Goal: Browse casually: Explore the website without a specific task or goal

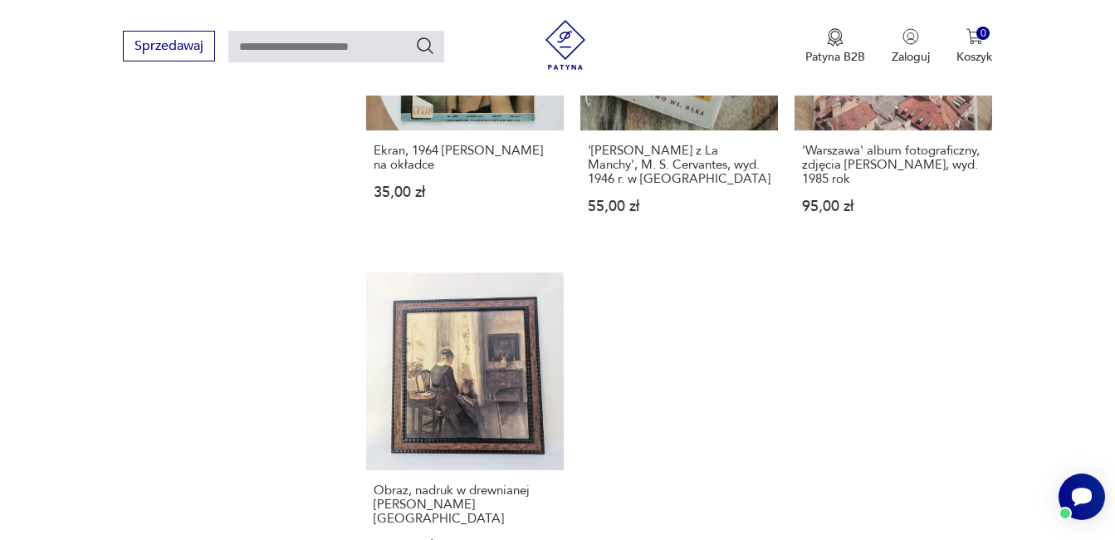
scroll to position [2325, 0]
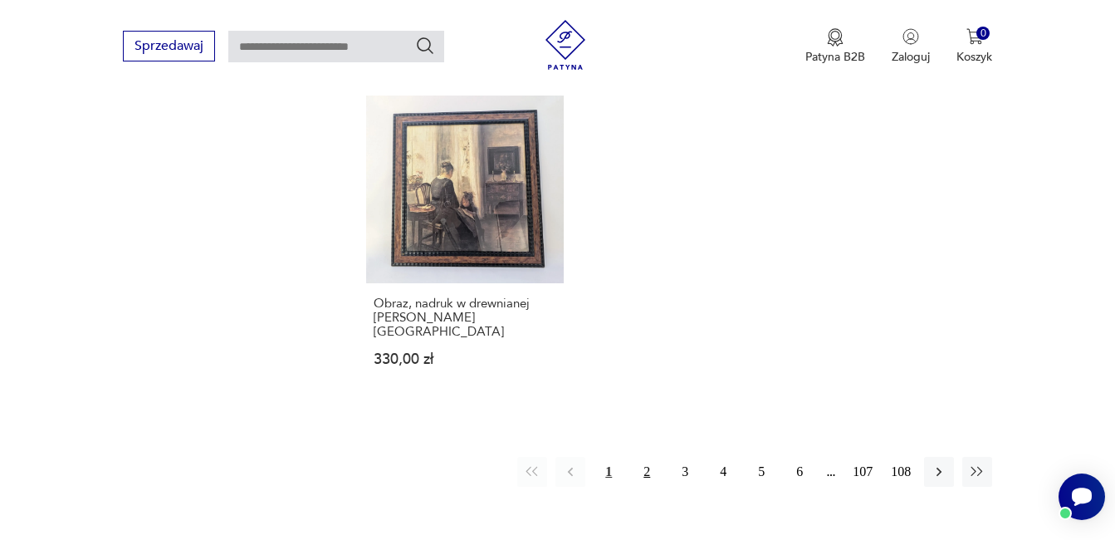
click at [651, 457] on button "2" at bounding box center [647, 472] width 30 height 30
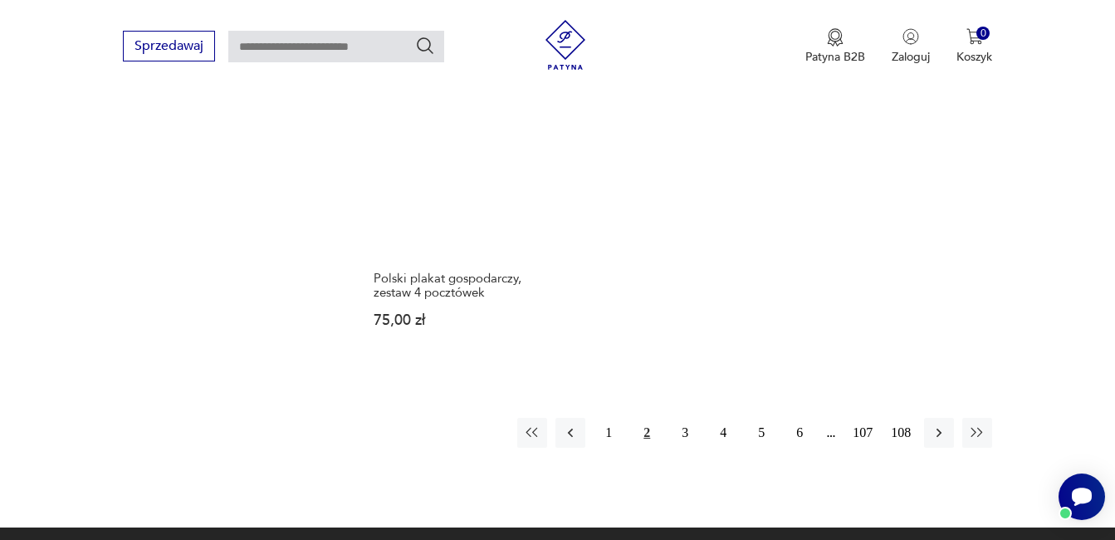
scroll to position [2384, 0]
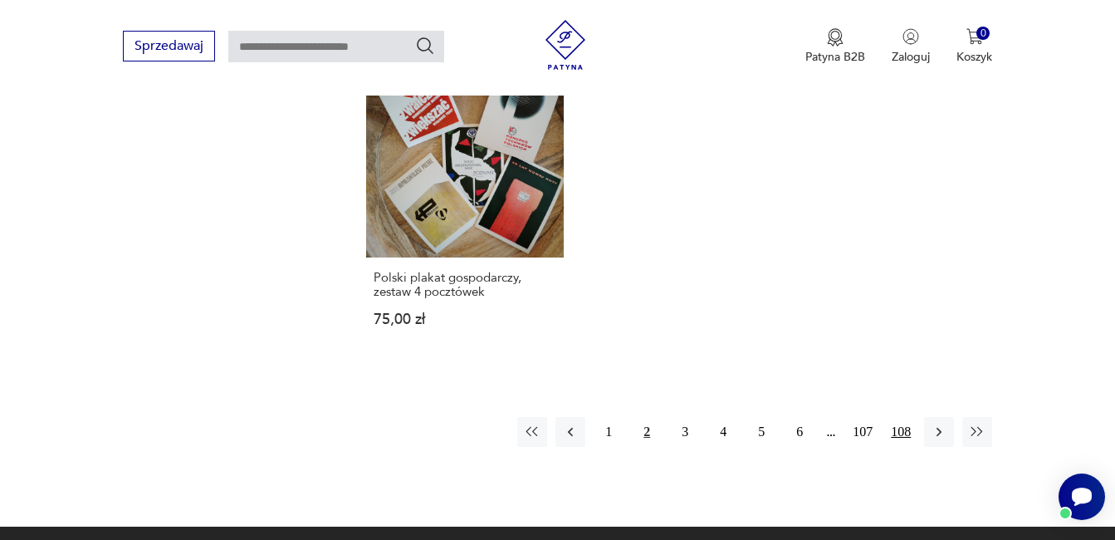
click at [898, 422] on button "108" at bounding box center [901, 432] width 30 height 30
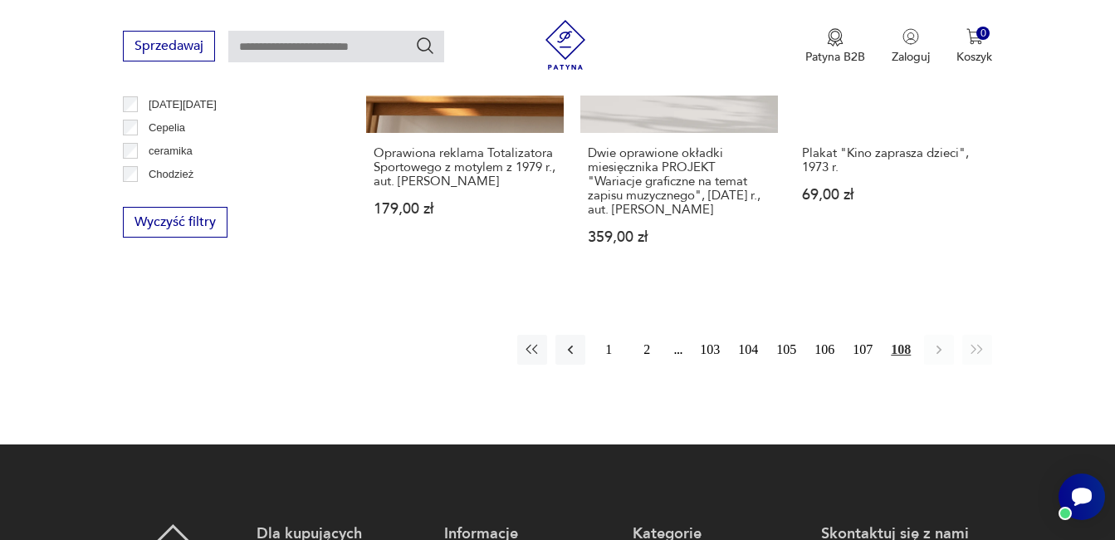
scroll to position [1470, 0]
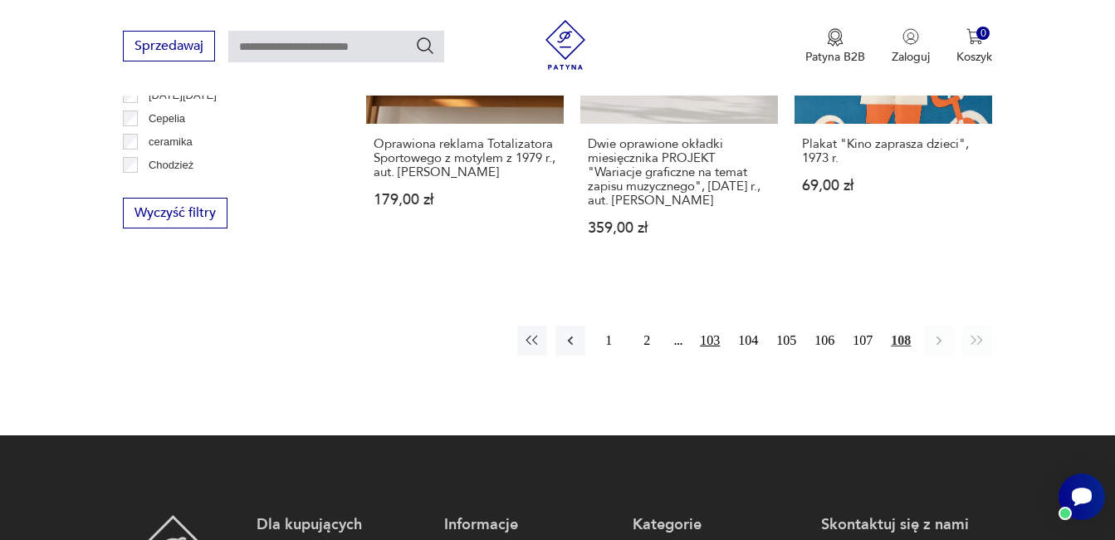
click at [703, 326] on button "103" at bounding box center [710, 340] width 30 height 30
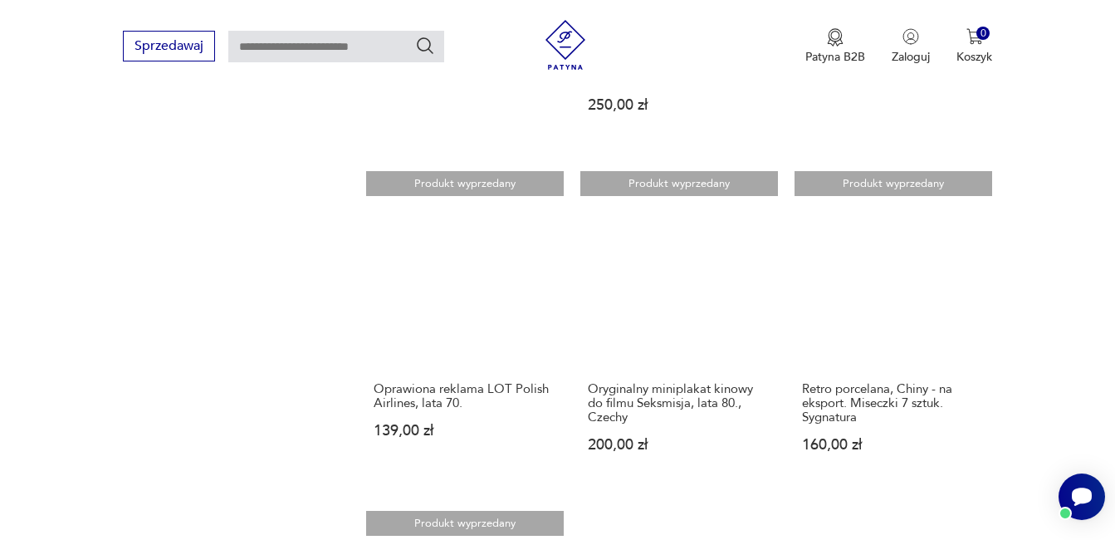
scroll to position [2301, 0]
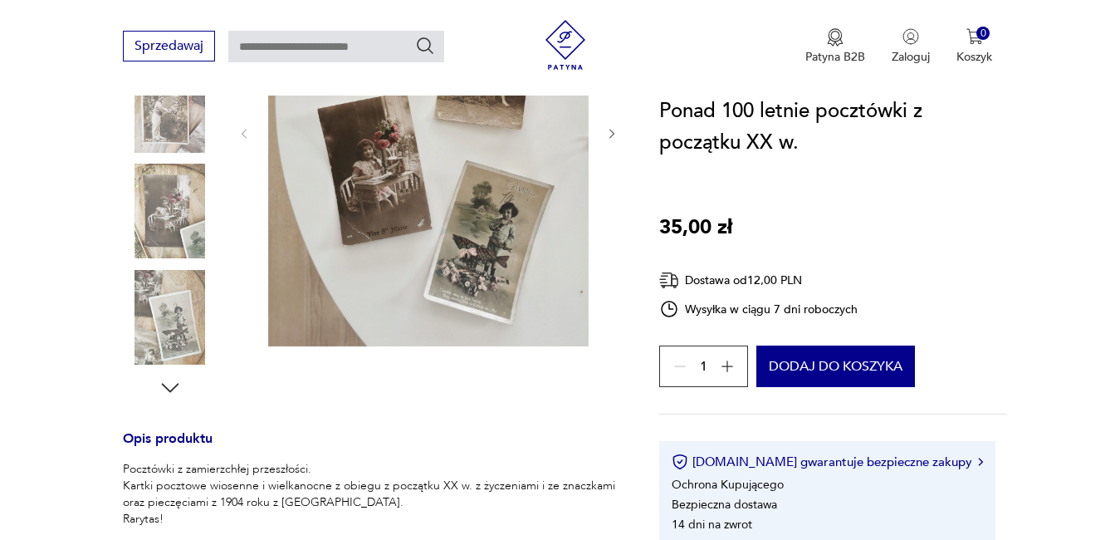
scroll to position [415, 0]
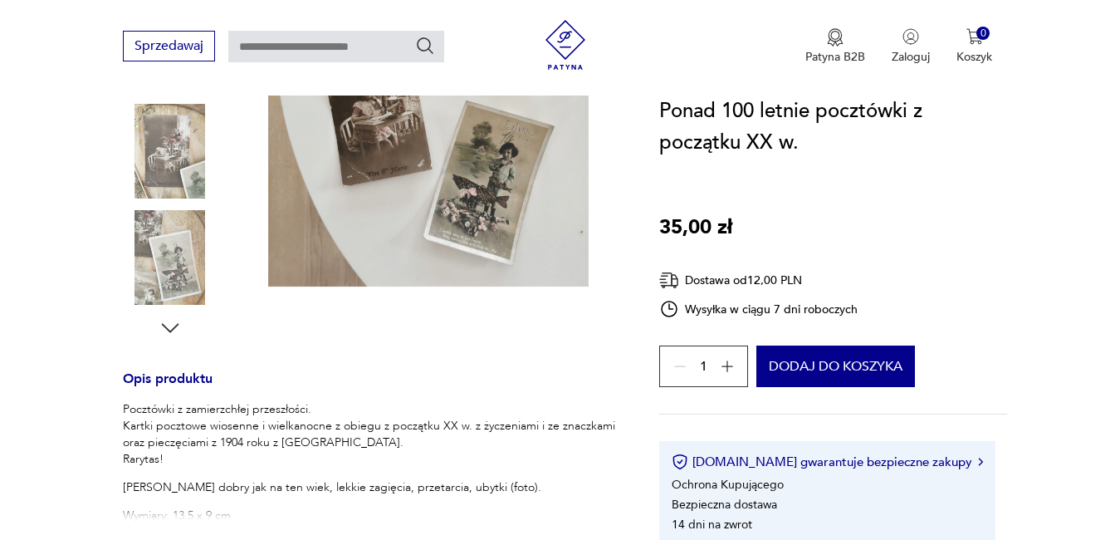
click at [176, 324] on icon "button" at bounding box center [170, 328] width 25 height 25
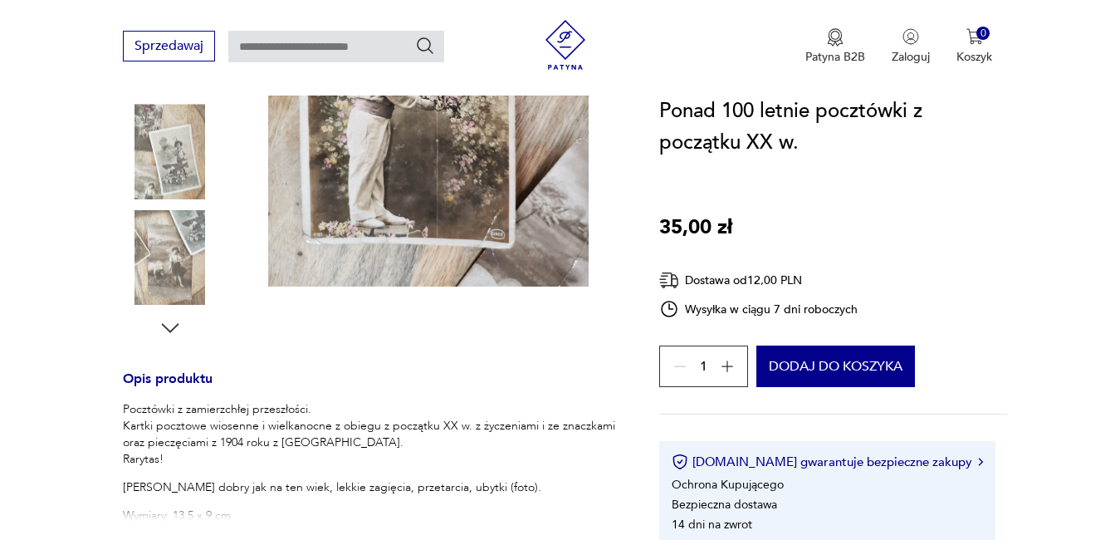
scroll to position [249, 0]
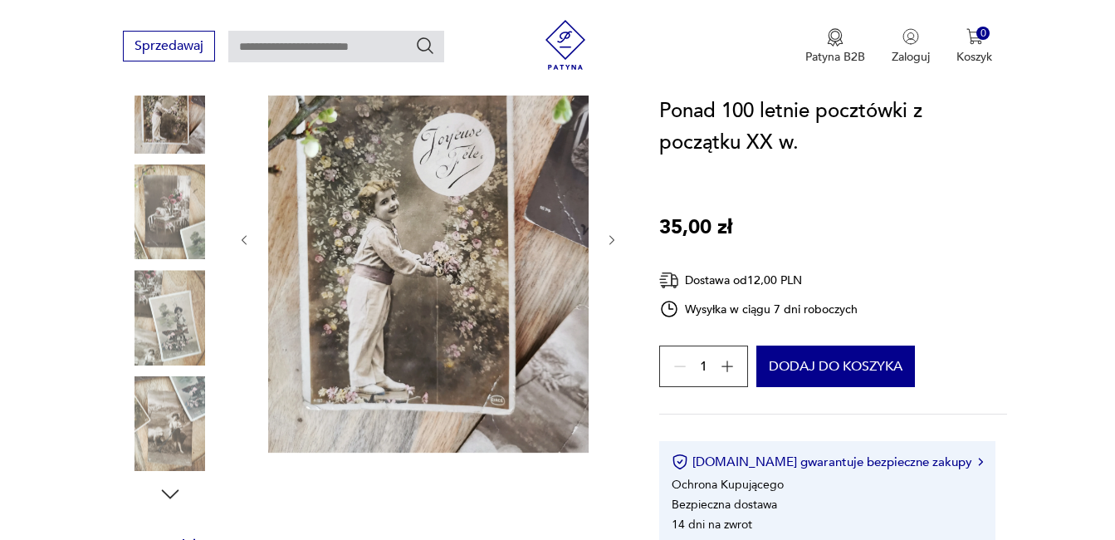
click at [171, 492] on icon "button" at bounding box center [170, 494] width 25 height 25
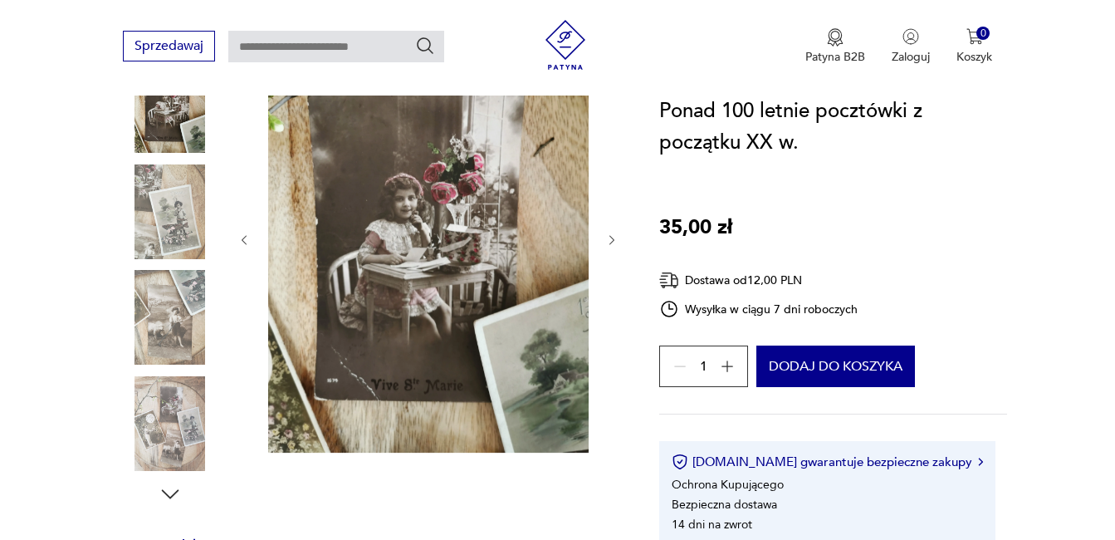
click at [169, 494] on icon "button" at bounding box center [170, 494] width 25 height 25
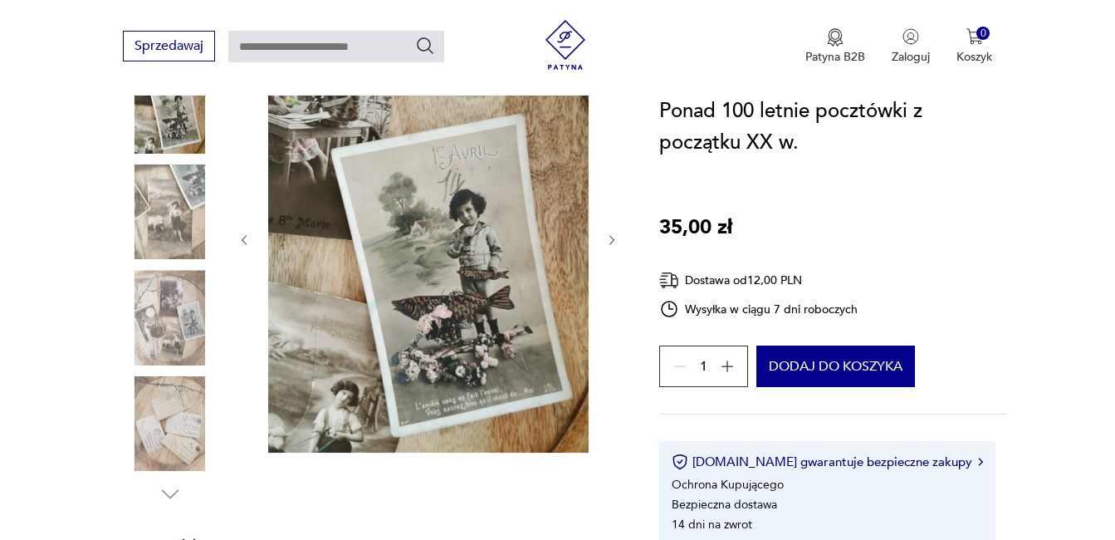
click at [172, 431] on img at bounding box center [170, 423] width 95 height 95
